Goal: Entertainment & Leisure: Consume media (video, audio)

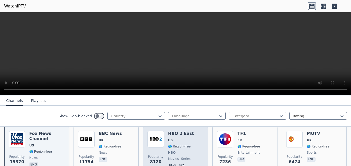
scroll to position [51, 0]
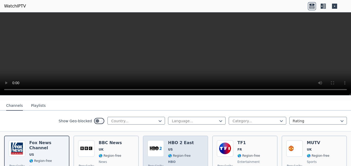
click at [181, 142] on div "HBO 2 East US 🌎 Region-free HBO movies series eng spa" at bounding box center [181, 159] width 26 height 38
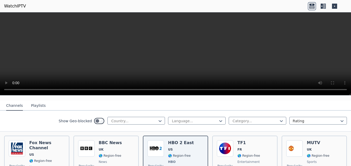
click at [177, 51] on video at bounding box center [175, 53] width 351 height 83
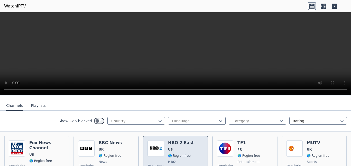
click at [178, 155] on div "HBO 2 East US 🌎 Region-free HBO movies series eng spa" at bounding box center [181, 159] width 26 height 38
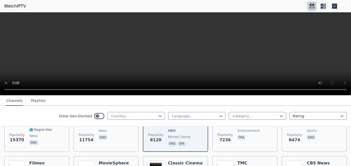
scroll to position [206, 0]
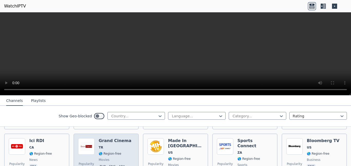
click at [118, 145] on span "TR" at bounding box center [115, 147] width 33 height 4
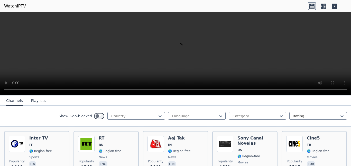
scroll to position [463, 0]
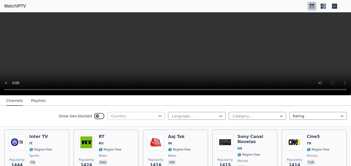
click at [126, 113] on div at bounding box center [134, 115] width 47 height 5
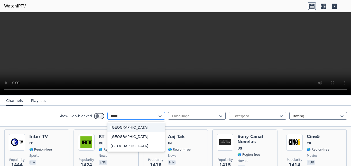
type input "******"
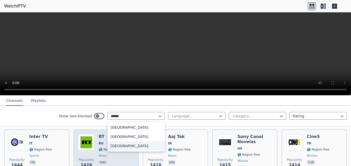
drag, startPoint x: 113, startPoint y: 147, endPoint x: 117, endPoint y: 145, distance: 4.1
click at [117, 145] on div "[GEOGRAPHIC_DATA]" at bounding box center [137, 145] width 58 height 9
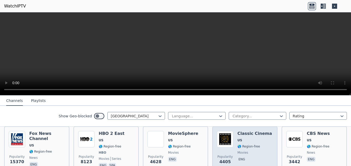
scroll to position [51, 0]
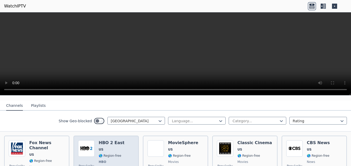
click at [115, 154] on span "🌎 Region-free" at bounding box center [110, 156] width 23 height 4
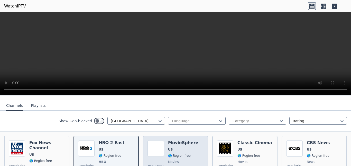
click at [178, 154] on span "🌎 Region-free" at bounding box center [179, 156] width 23 height 4
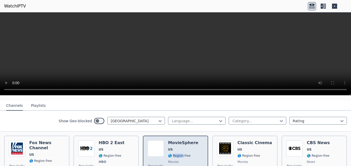
click at [178, 154] on span "🌎 Region-free" at bounding box center [179, 156] width 23 height 4
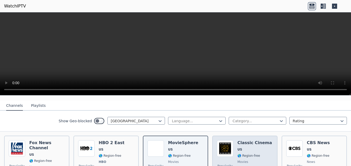
click at [246, 147] on div "Classic Cinema US 🌎 Region-free movies eng" at bounding box center [255, 159] width 35 height 38
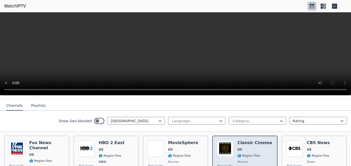
click at [246, 147] on div "Classic Cinema US 🌎 Region-free movies eng" at bounding box center [255, 159] width 35 height 38
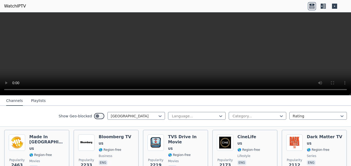
scroll to position [103, 0]
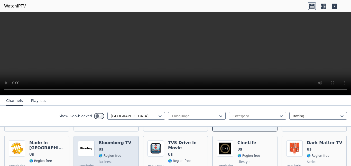
click at [128, 150] on div "Popularity 2233 Bloomberg TV US 🌎 Region-free business eng" at bounding box center [106, 158] width 56 height 37
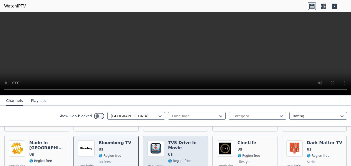
click at [189, 147] on div "TVS Drive In Movie US 🌎 Region-free movies eng" at bounding box center [186, 158] width 36 height 37
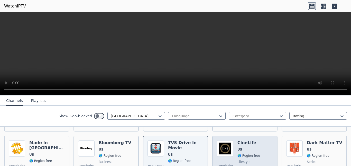
click at [256, 141] on div "Popularity 2173 CineLife US 🌎 Region-free lifestyle eng" at bounding box center [245, 158] width 56 height 37
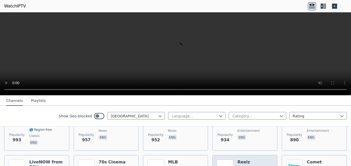
scroll to position [360, 0]
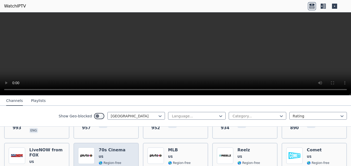
click at [118, 155] on span "US" at bounding box center [112, 157] width 27 height 4
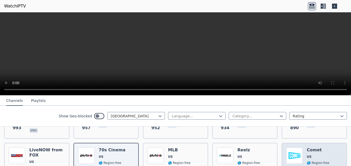
click at [320, 147] on div "Comet US 🌎 Region-free entertainment eng" at bounding box center [318, 166] width 23 height 38
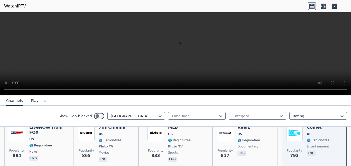
scroll to position [412, 0]
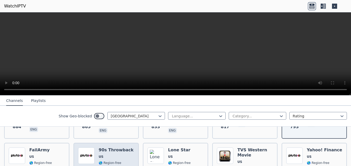
click at [116, 161] on span "🌎 Region-free" at bounding box center [110, 163] width 23 height 4
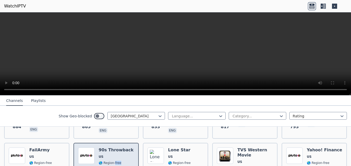
click at [116, 161] on span "🌎 Region-free" at bounding box center [110, 163] width 23 height 4
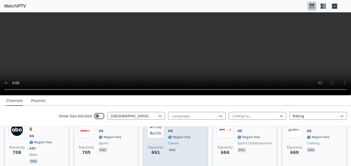
scroll to position [515, 0]
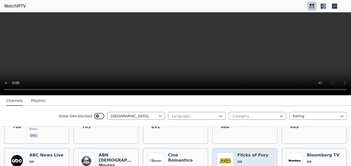
click at [255, 160] on span "US" at bounding box center [253, 162] width 31 height 4
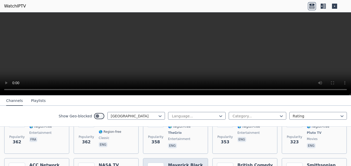
scroll to position [952, 0]
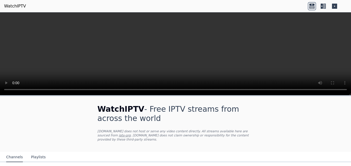
click at [110, 59] on video at bounding box center [175, 53] width 351 height 83
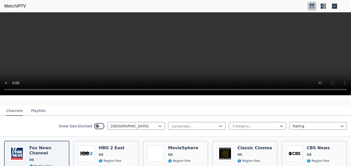
scroll to position [103, 0]
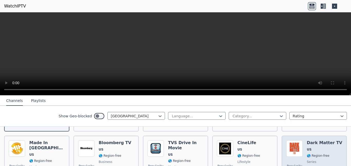
click at [313, 154] on span "🌎 Region-free" at bounding box center [318, 156] width 23 height 4
